Goal: Use online tool/utility: Utilize a website feature to perform a specific function

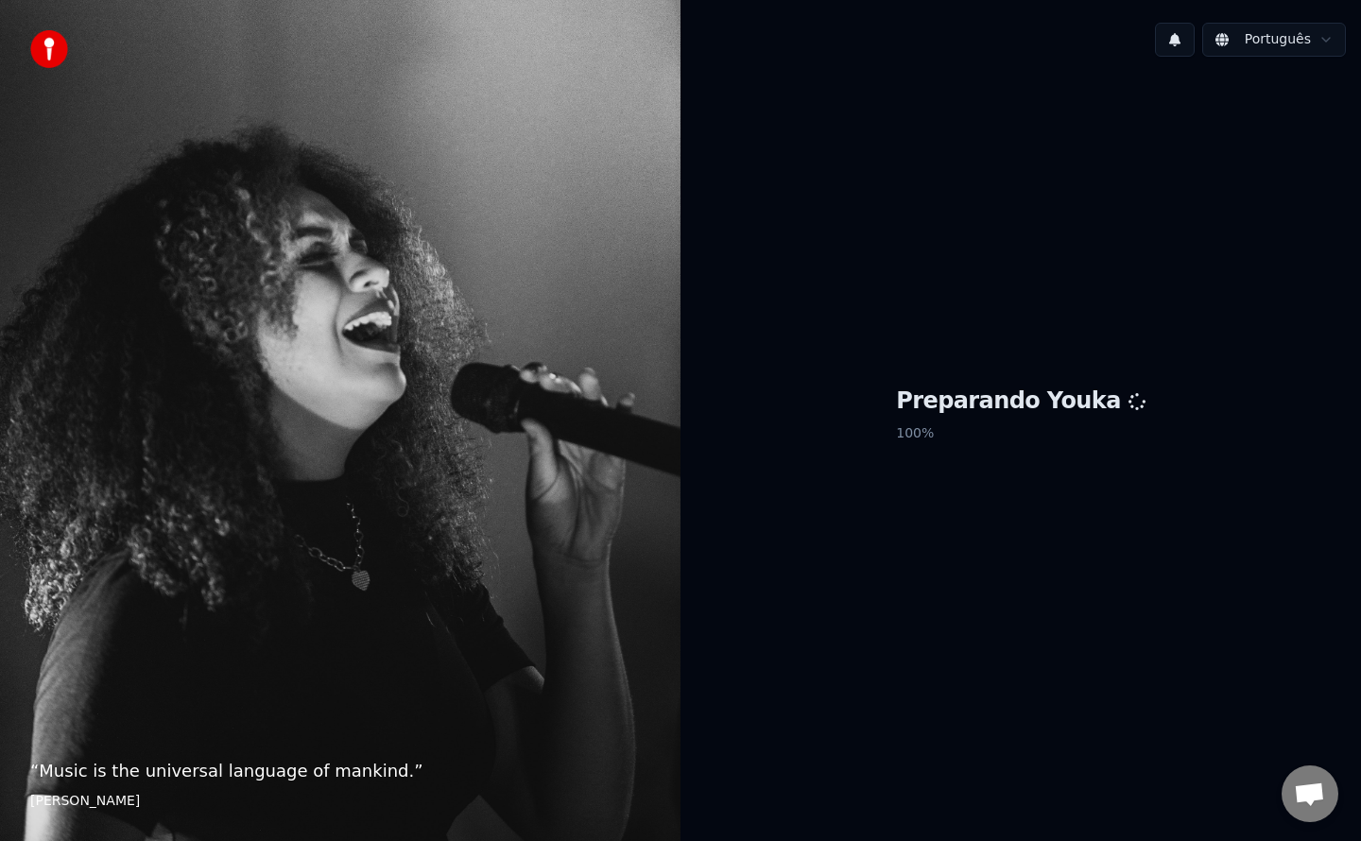
scroll to position [2750, 0]
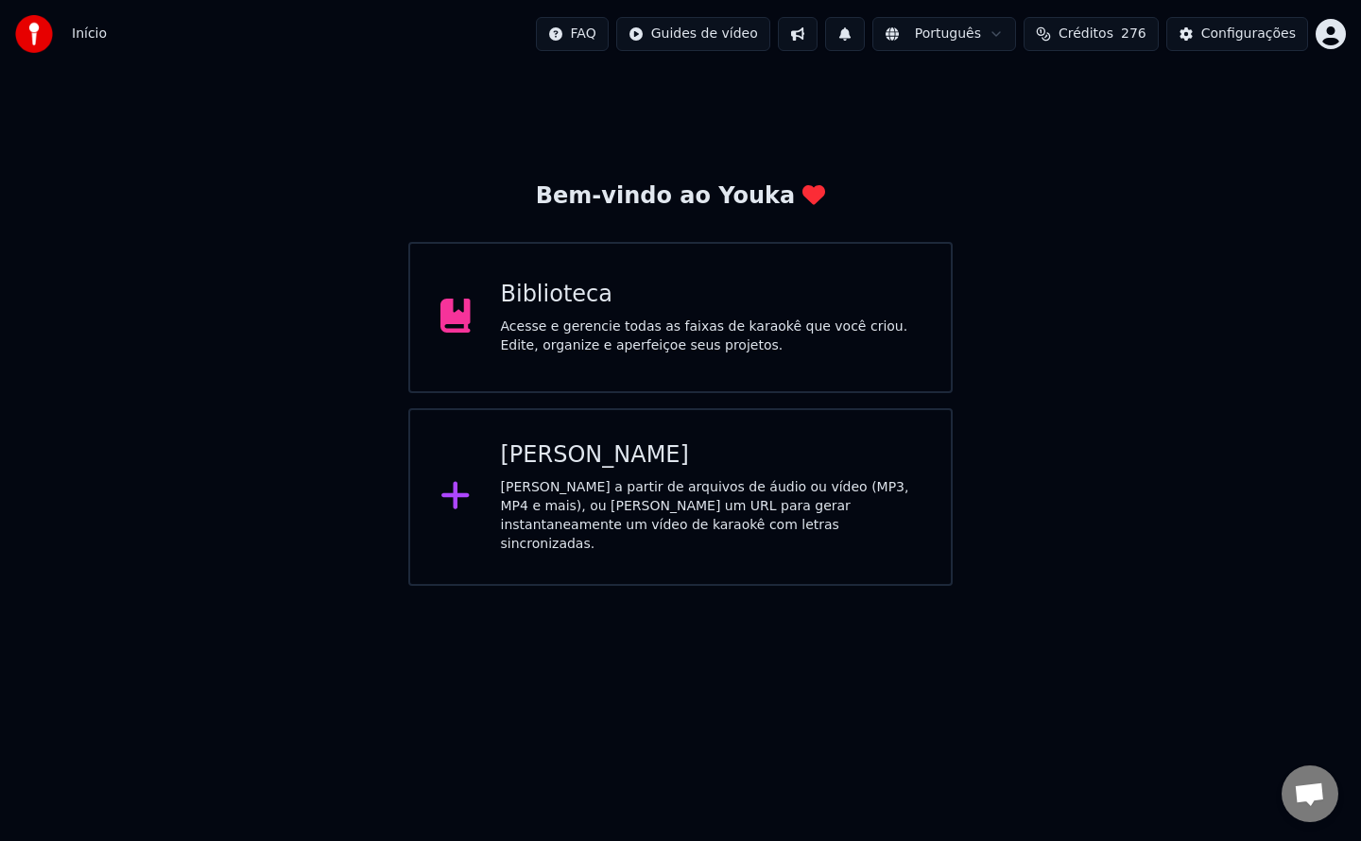
click at [572, 328] on div "Acesse e gerencie todas as faixas de karaokê que você criou. Edite, organize e …" at bounding box center [711, 337] width 421 height 38
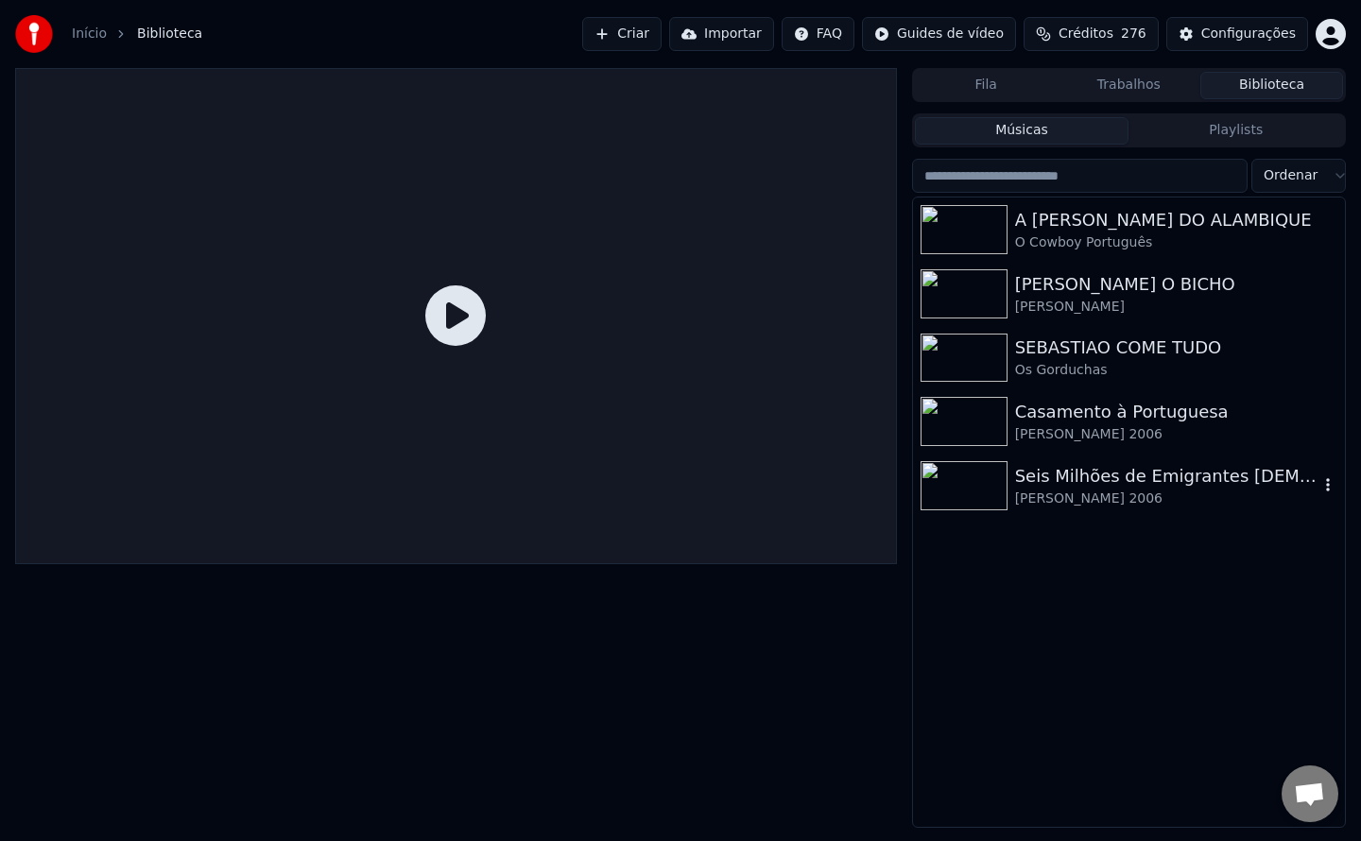
click at [975, 482] on img at bounding box center [963, 485] width 87 height 49
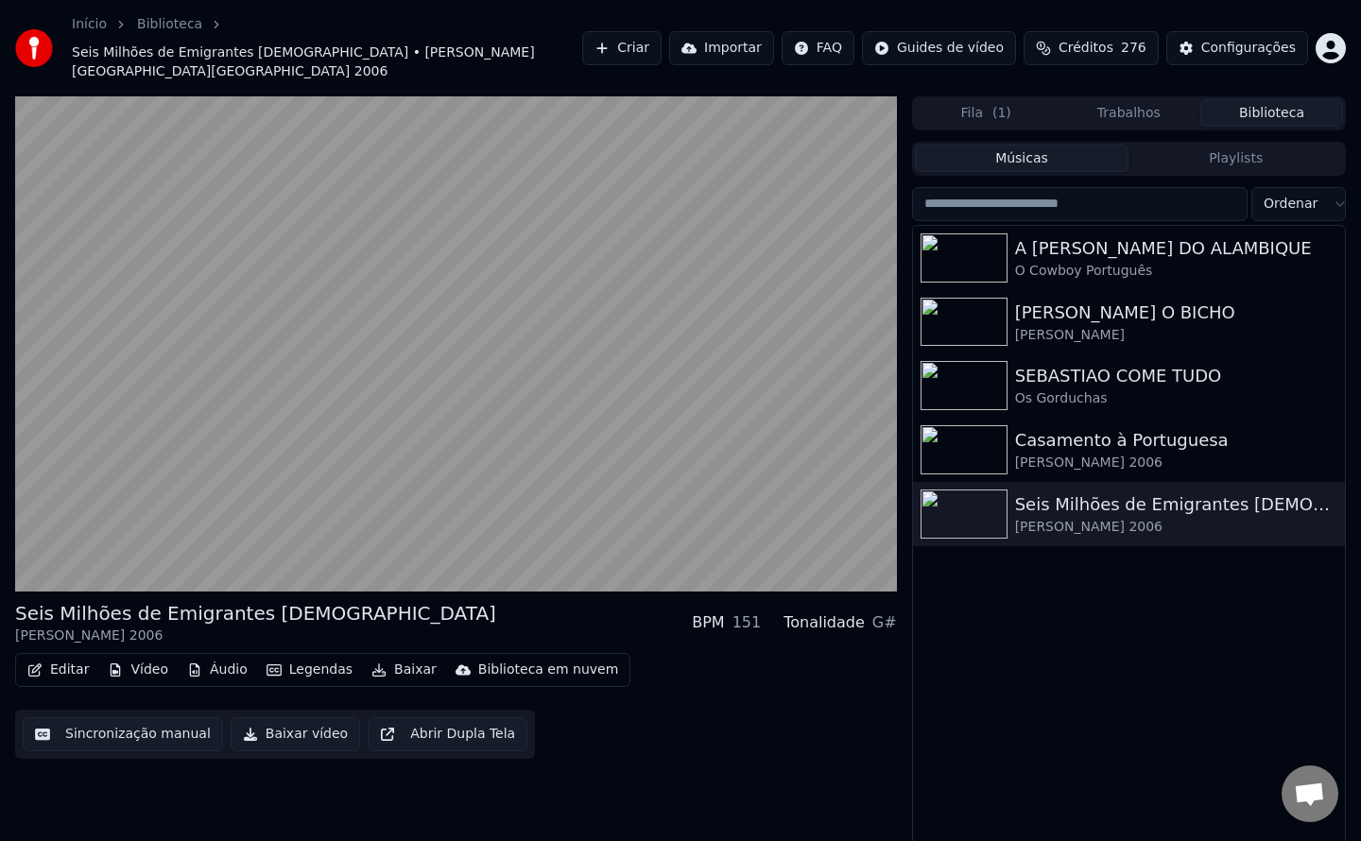
click at [125, 717] on button "Sincronização manual" at bounding box center [123, 734] width 200 height 34
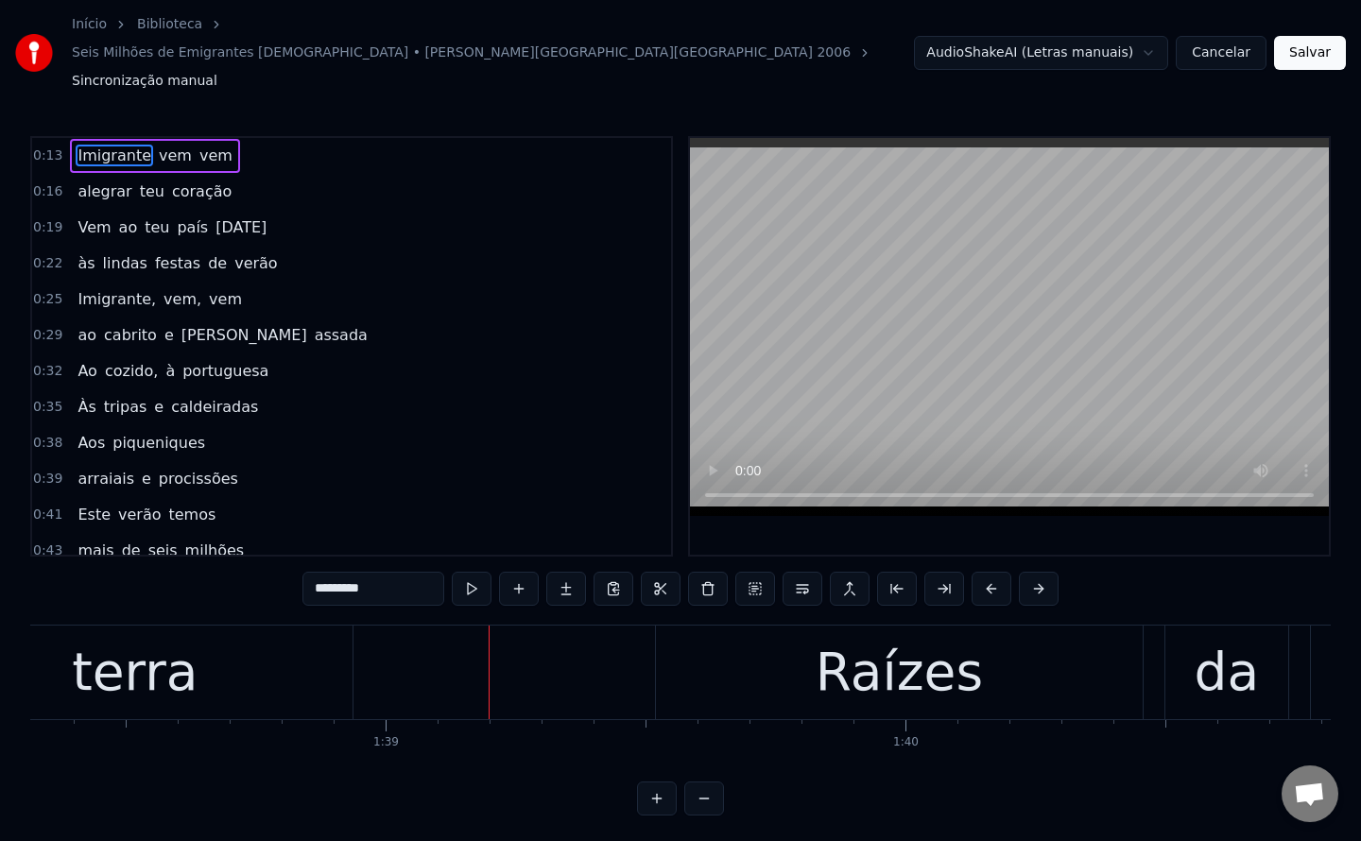
scroll to position [0, 51133]
